Goal: Transaction & Acquisition: Download file/media

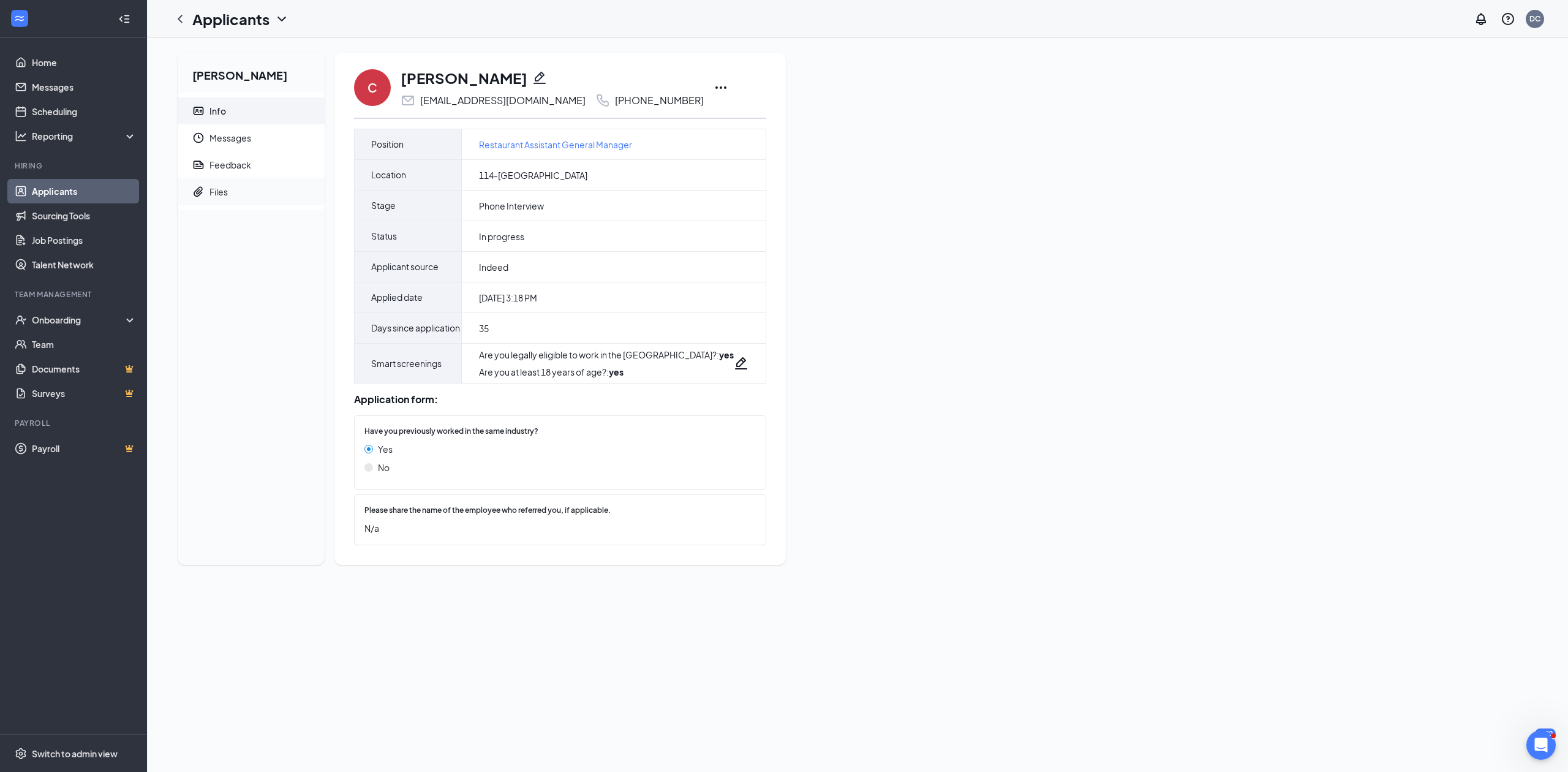
click at [207, 183] on li "Files" at bounding box center [251, 192] width 147 height 27
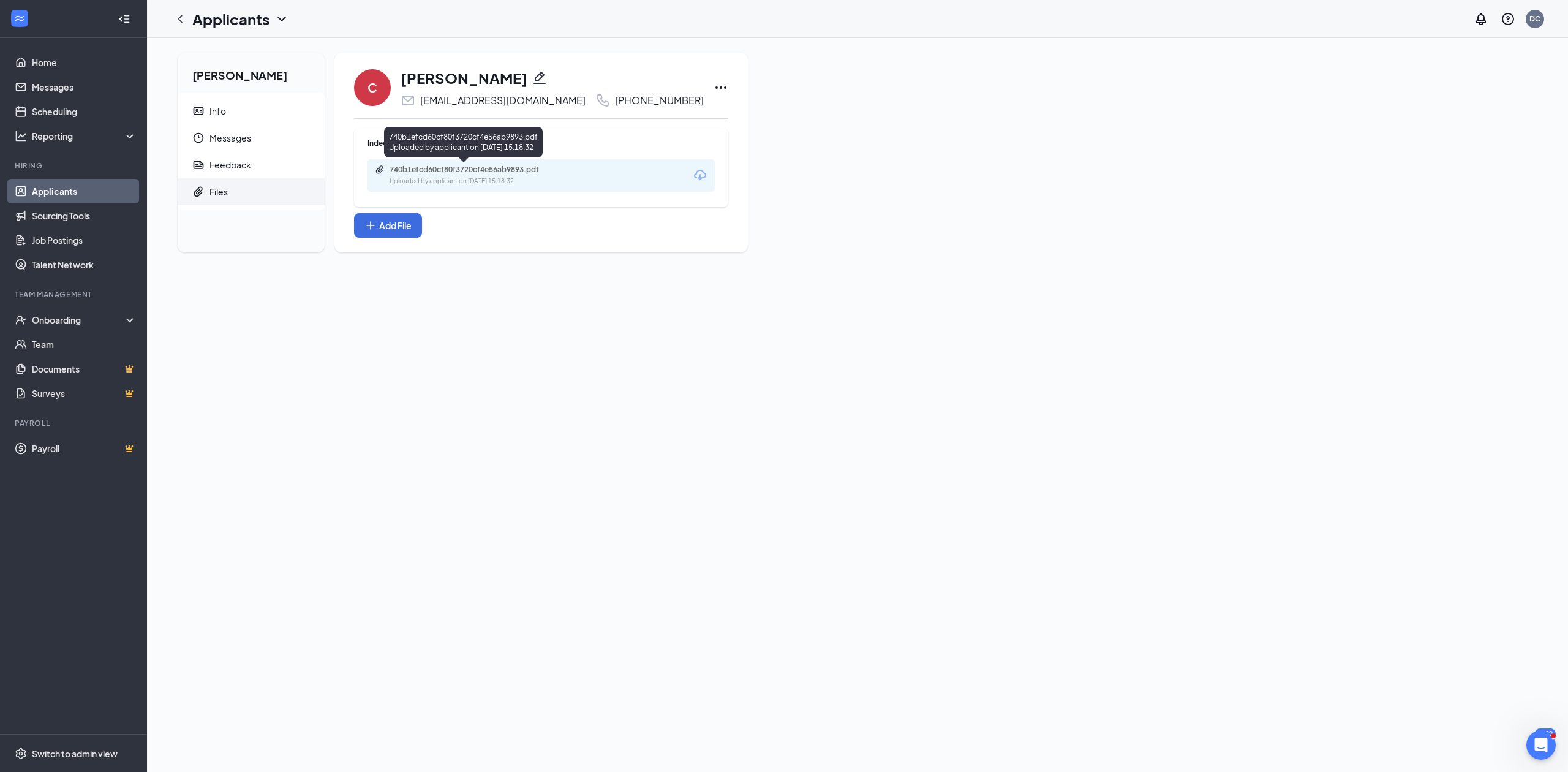
click at [493, 175] on div "740b1efcd60cf80f3720cf4e56ab9893.pdf" at bounding box center [475, 169] width 172 height 10
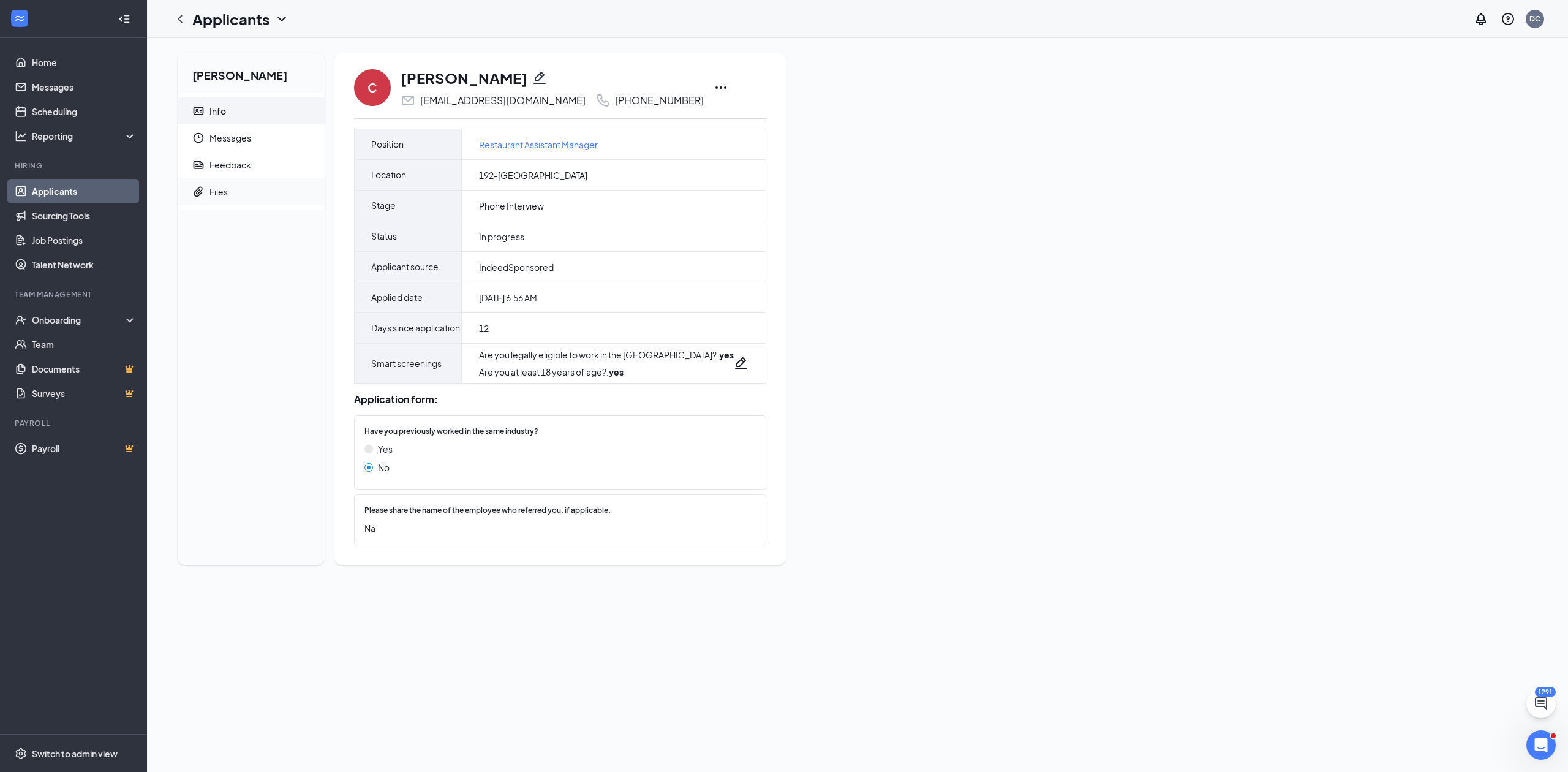
click at [210, 189] on div "Files" at bounding box center [219, 192] width 18 height 12
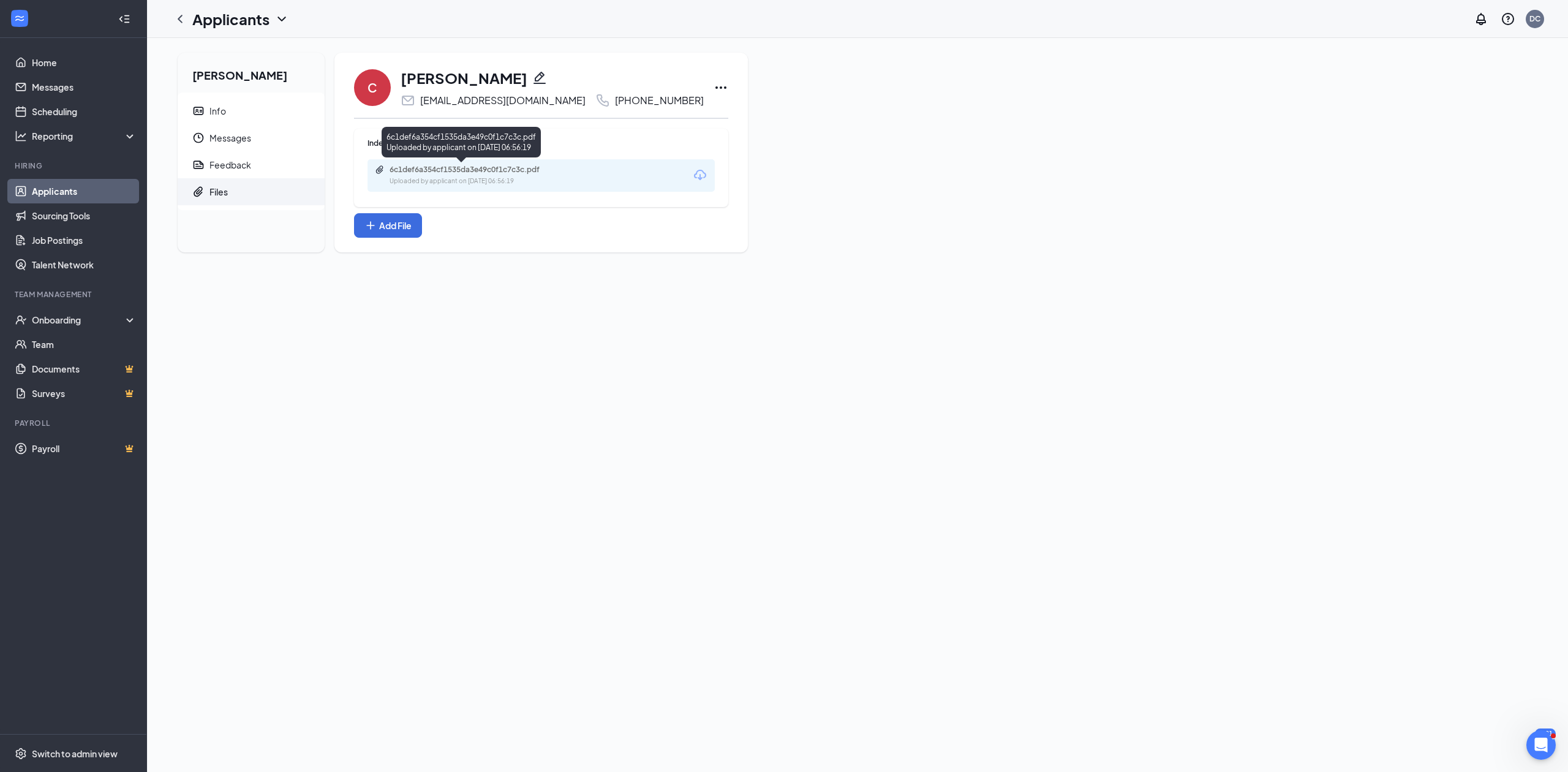
click at [501, 169] on div "6c1def6a354cf1535da3e49c0f1c7c3c.pdf" at bounding box center [475, 169] width 172 height 10
